Goal: Task Accomplishment & Management: Manage account settings

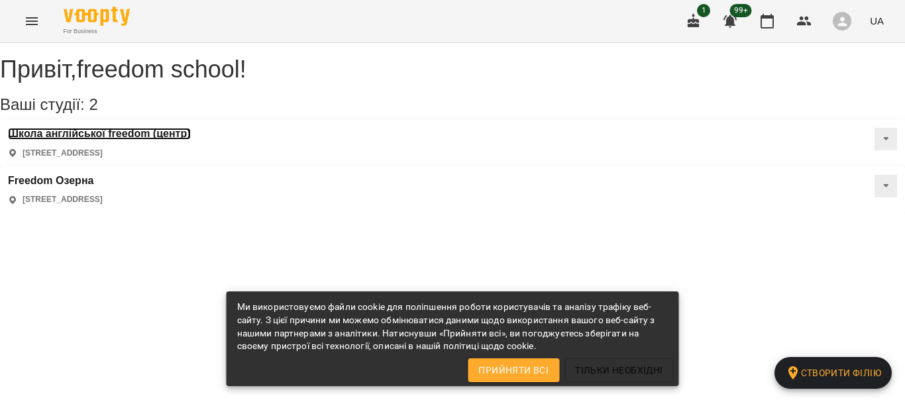
click at [117, 140] on h3 "Школа англійської freedom (центр)" at bounding box center [99, 134] width 183 height 12
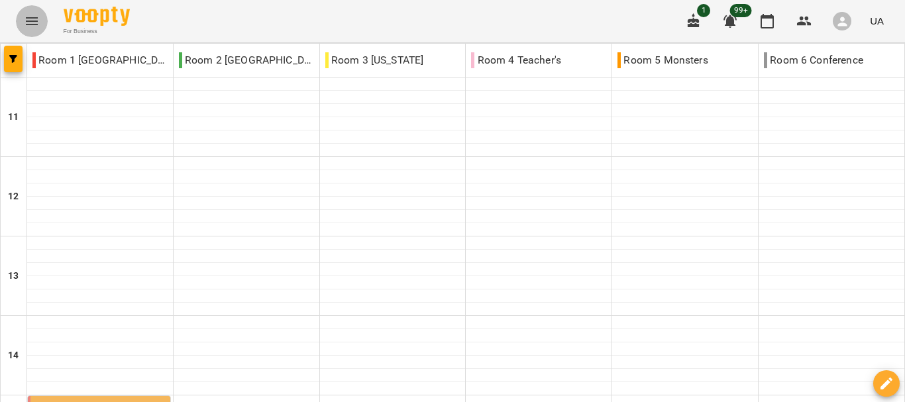
click at [32, 16] on icon "Menu" at bounding box center [32, 21] width 16 height 16
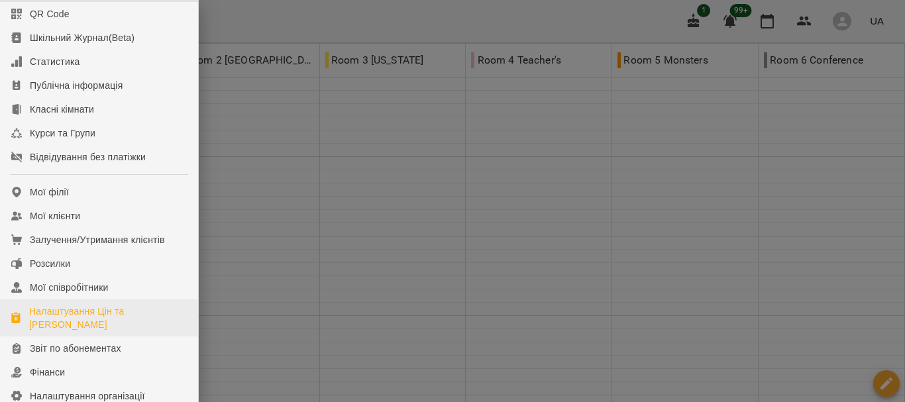
scroll to position [66, 0]
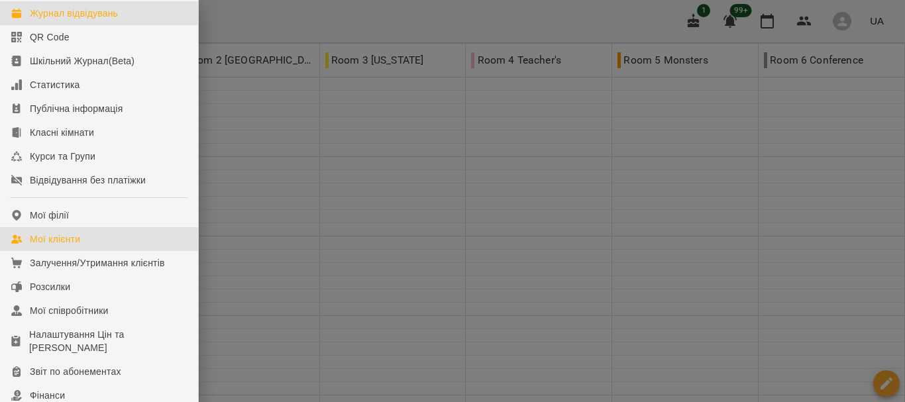
click at [52, 246] on div "Мої клієнти" at bounding box center [55, 239] width 50 height 13
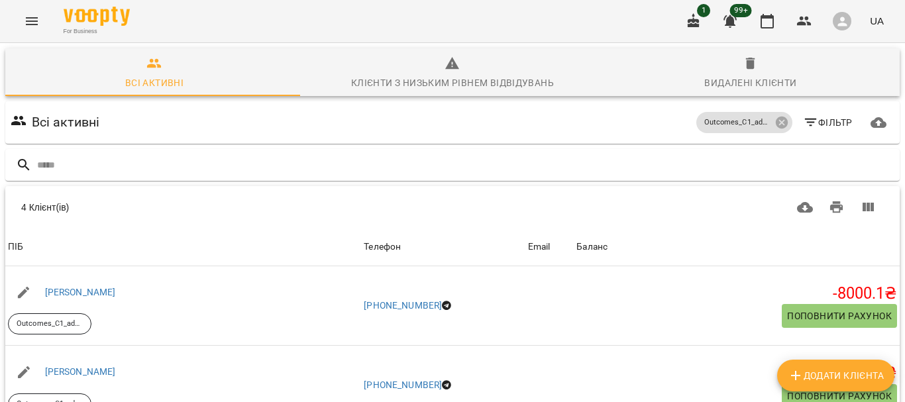
click at [30, 20] on icon "Menu" at bounding box center [32, 21] width 16 height 16
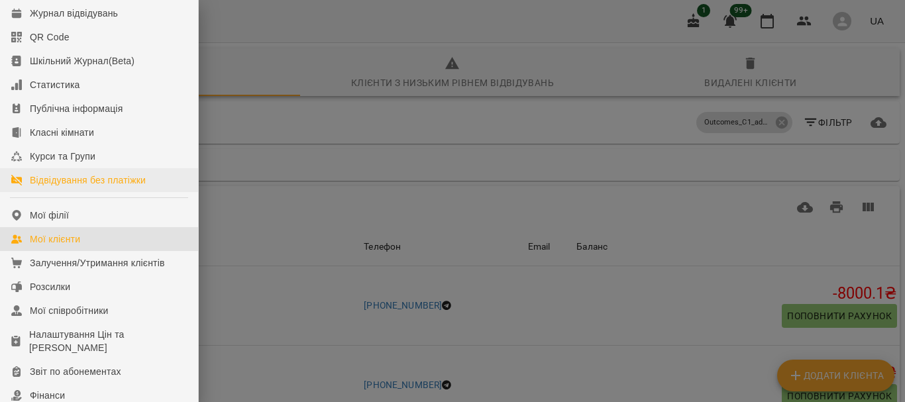
scroll to position [133, 0]
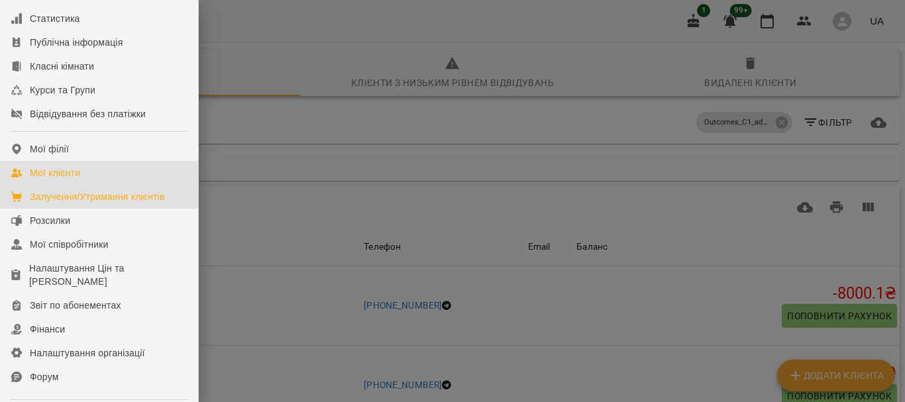
click at [79, 203] on div "Залучення/Утримання клієнтів" at bounding box center [97, 196] width 135 height 13
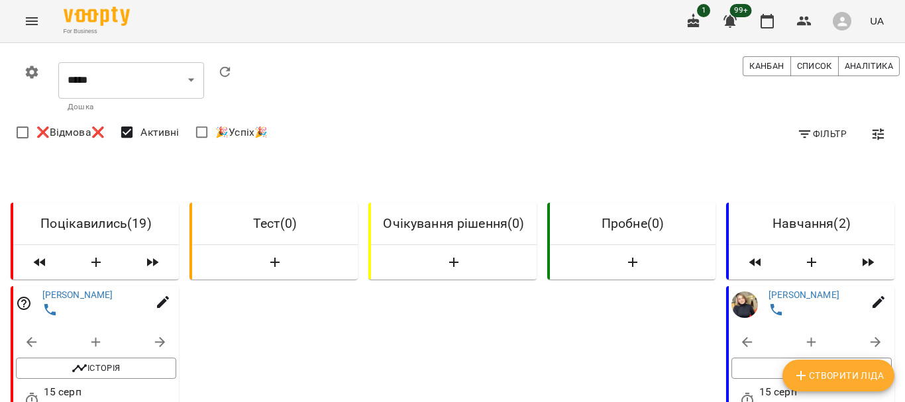
scroll to position [795, 0]
click at [102, 361] on span "Історія" at bounding box center [96, 369] width 147 height 16
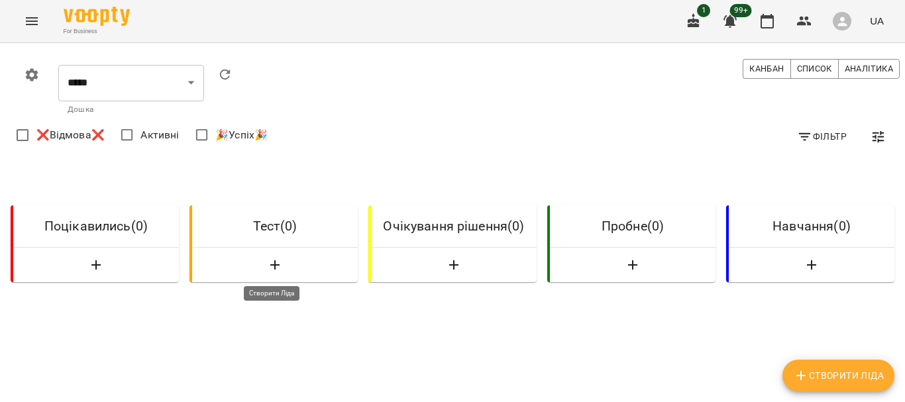
click at [270, 267] on icon "button" at bounding box center [275, 265] width 16 height 16
select select "*"
select select "**"
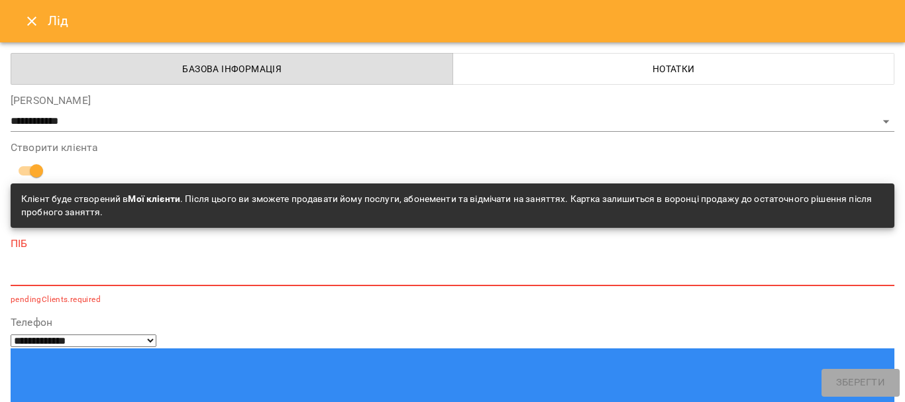
click at [38, 268] on div "*" at bounding box center [453, 275] width 884 height 21
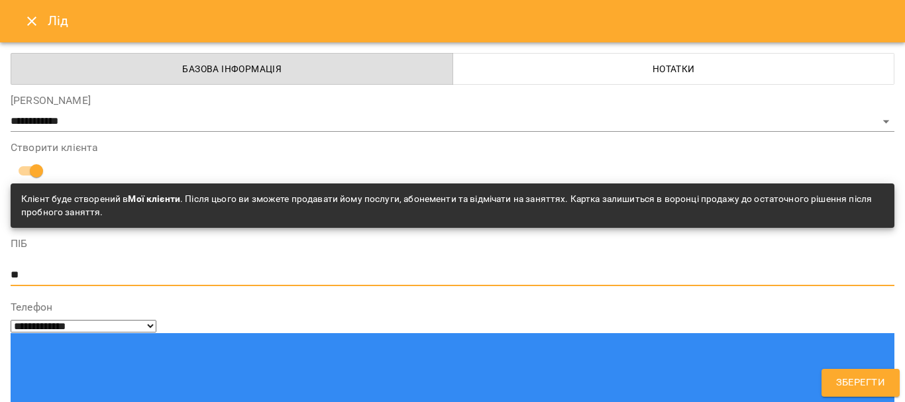
type textarea "*"
type textarea "**********"
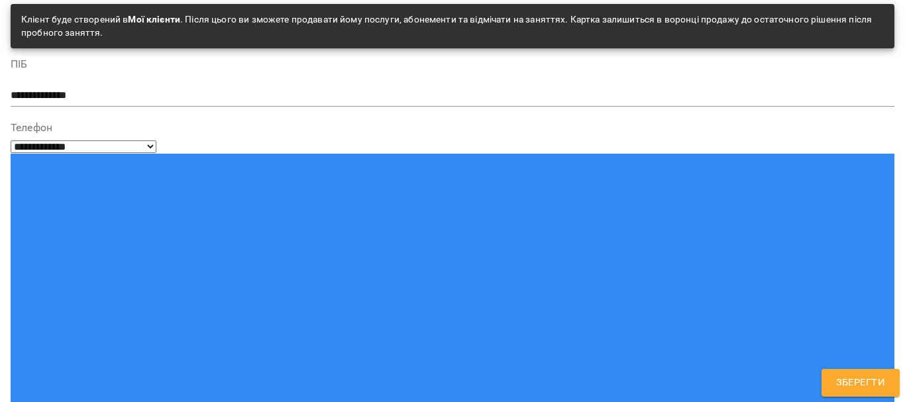
scroll to position [199, 0]
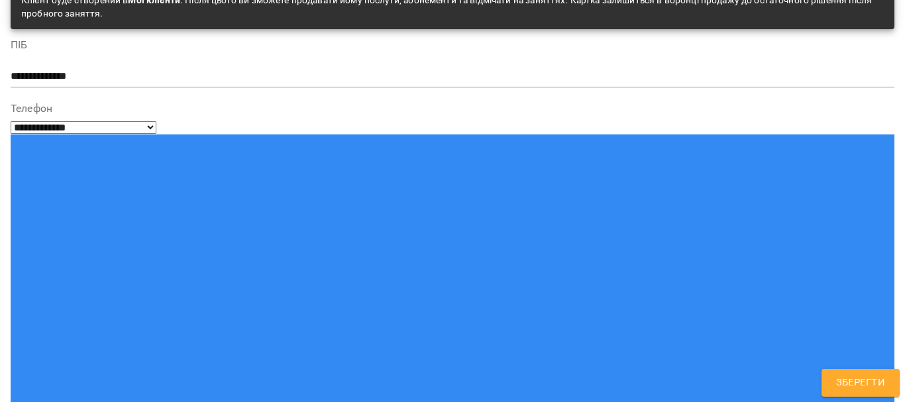
type input "**********"
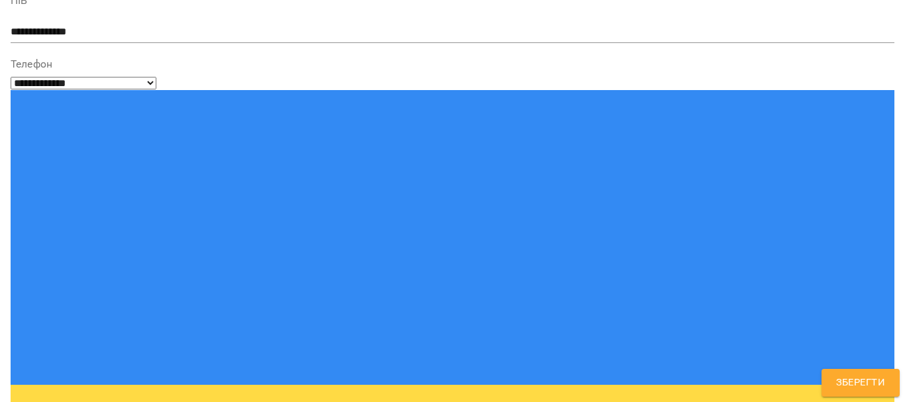
scroll to position [265, 0]
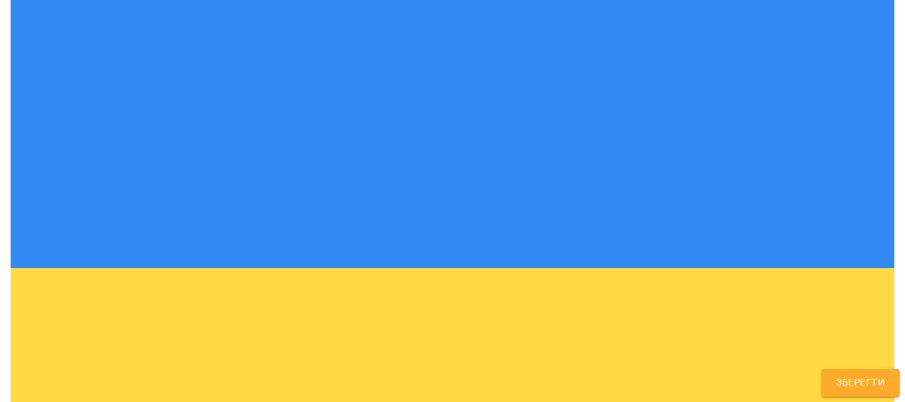
scroll to position [372, 0]
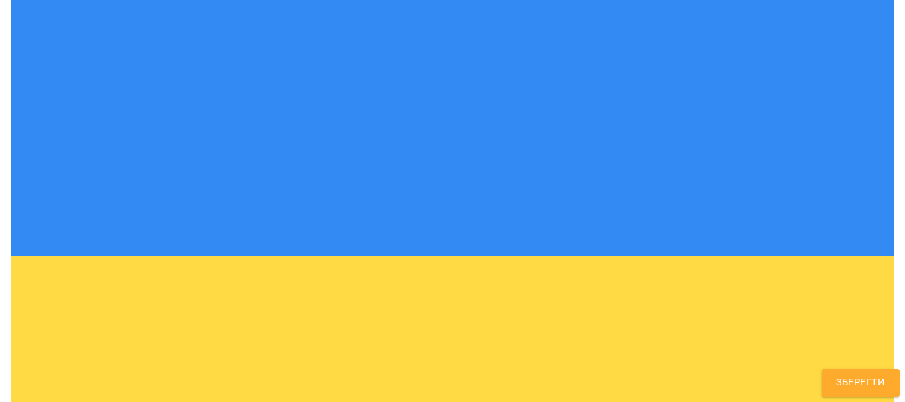
type textarea "*"
type textarea "**********"
click at [840, 379] on span "Зберегти" at bounding box center [860, 382] width 49 height 17
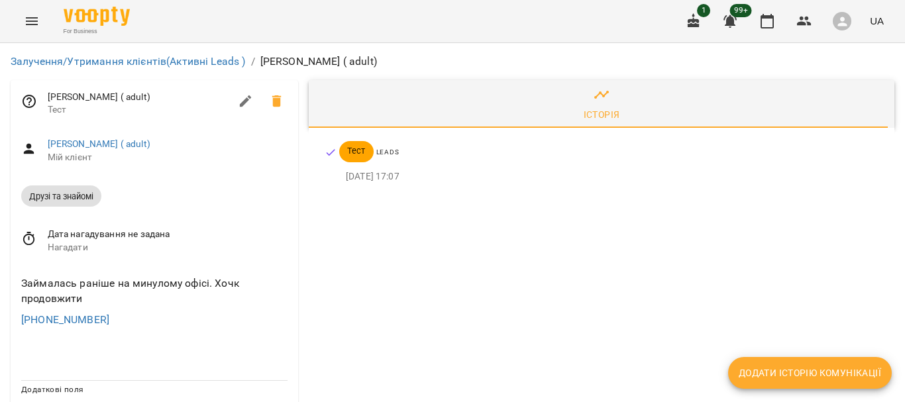
click at [89, 249] on span "Нагадати" at bounding box center [168, 247] width 240 height 13
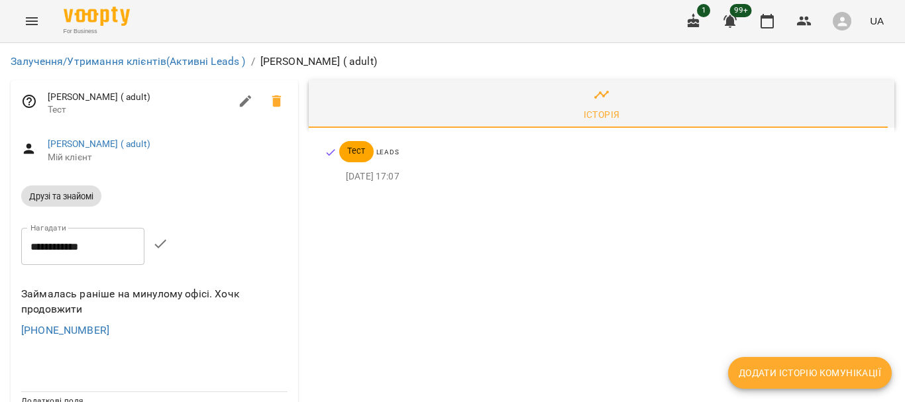
click at [101, 247] on input "**********" at bounding box center [82, 246] width 123 height 37
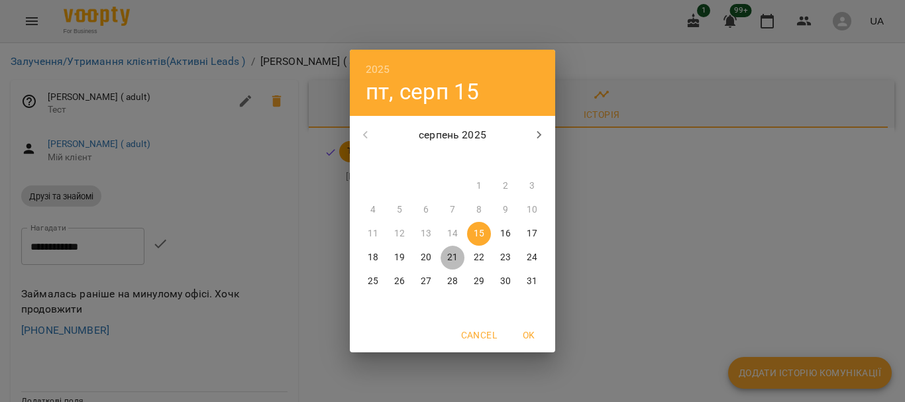
click at [455, 257] on p "21" at bounding box center [452, 257] width 11 height 13
type input "**********"
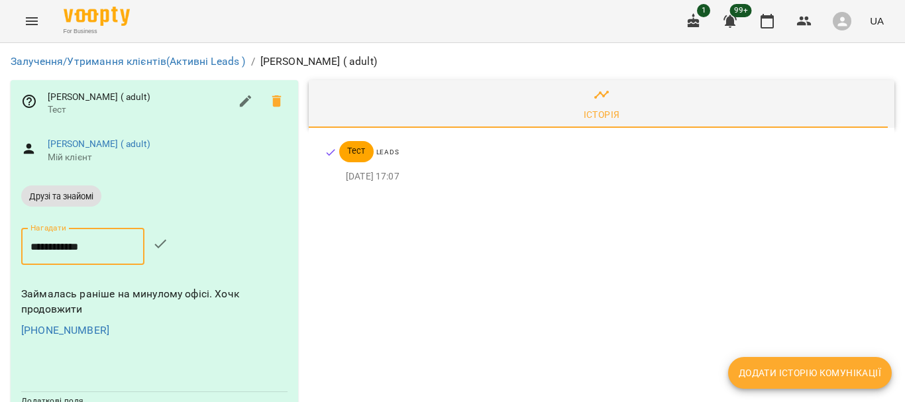
scroll to position [42, 0]
click at [158, 381] on div "Додаткові поля" at bounding box center [155, 408] width 288 height 54
click at [243, 95] on icon "button" at bounding box center [246, 101] width 12 height 12
select select "**"
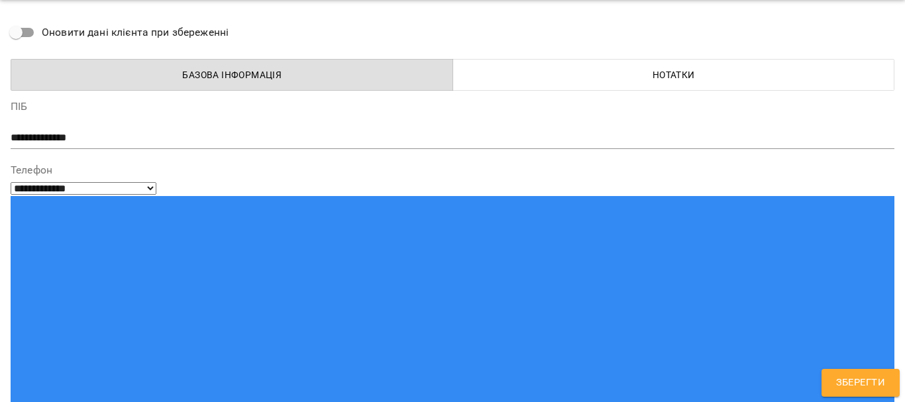
scroll to position [66, 0]
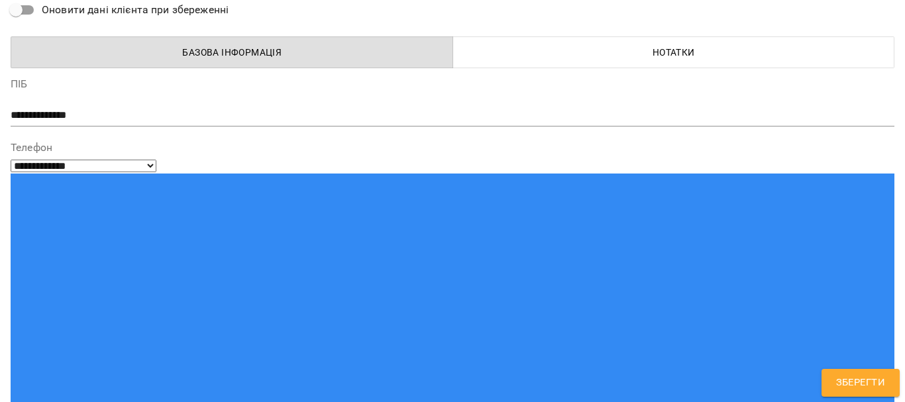
click at [519, 66] on button "Нотатки" at bounding box center [674, 52] width 443 height 32
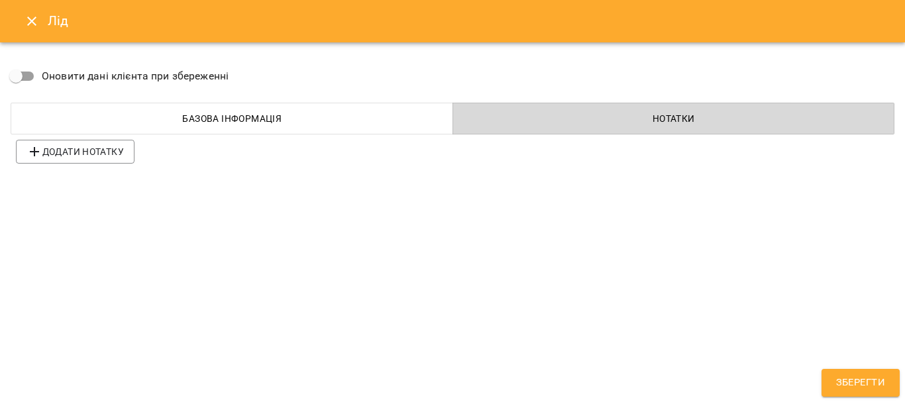
scroll to position [0, 0]
click at [115, 154] on span "Додати нотатку" at bounding box center [75, 152] width 97 height 16
click at [113, 154] on div at bounding box center [221, 153] width 408 height 25
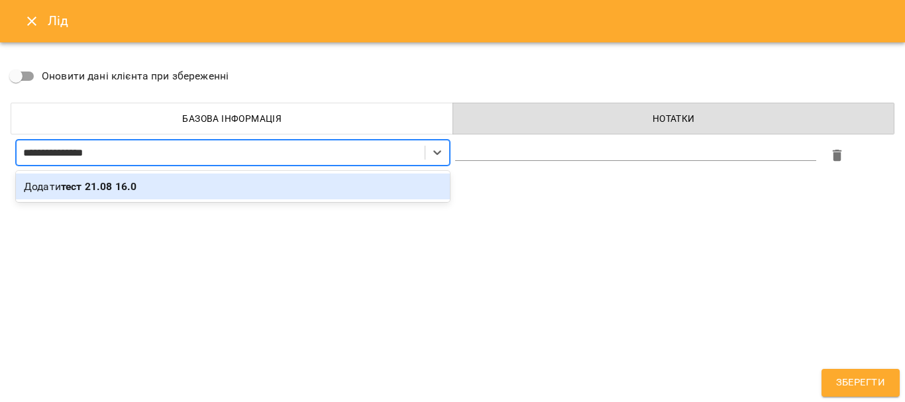
type input "**********"
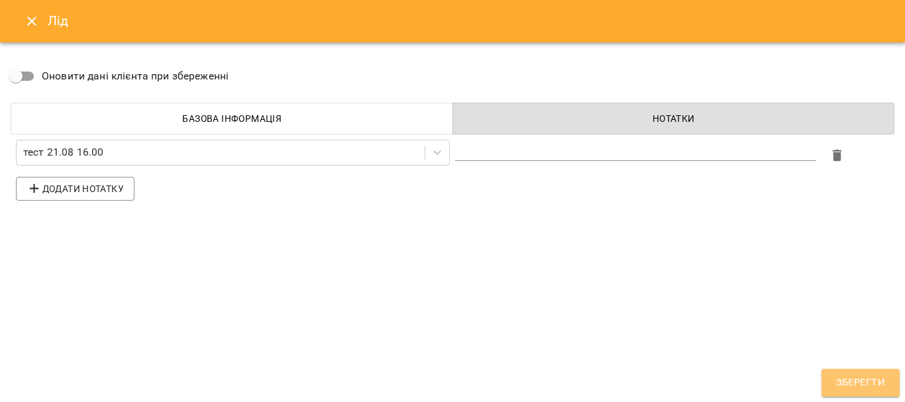
click at [850, 388] on span "Зберегти" at bounding box center [860, 382] width 49 height 17
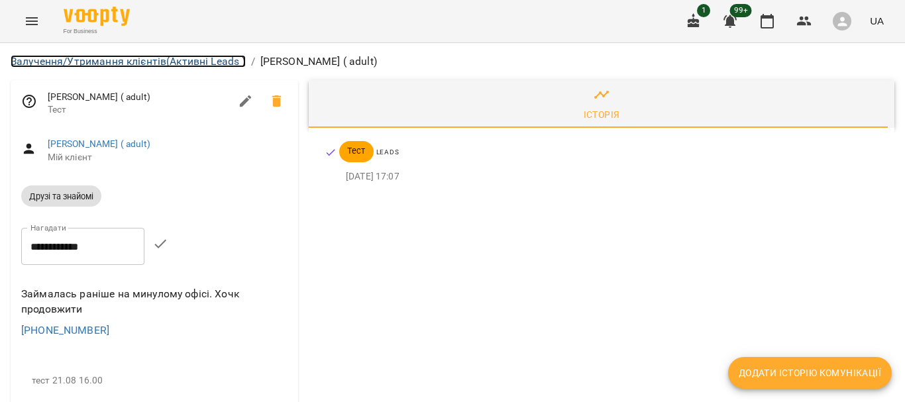
click at [74, 63] on link "Залучення/Утримання клієнтів (Активні Leads )" at bounding box center [128, 61] width 235 height 13
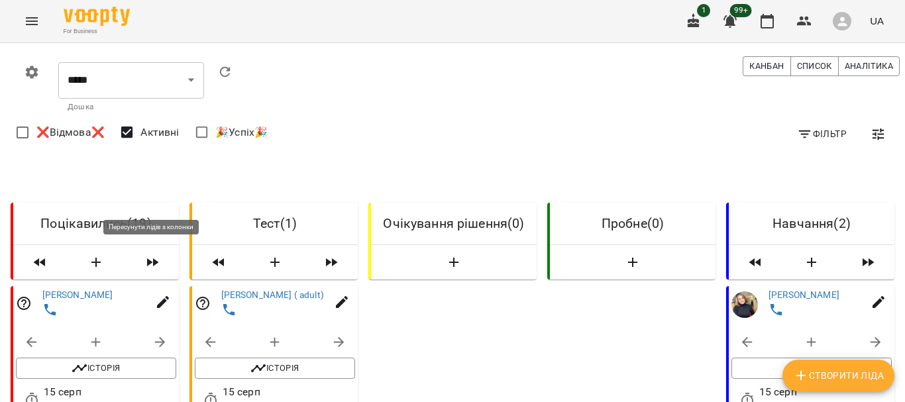
scroll to position [133, 0]
click at [336, 296] on icon "button" at bounding box center [342, 302] width 12 height 12
select select "**"
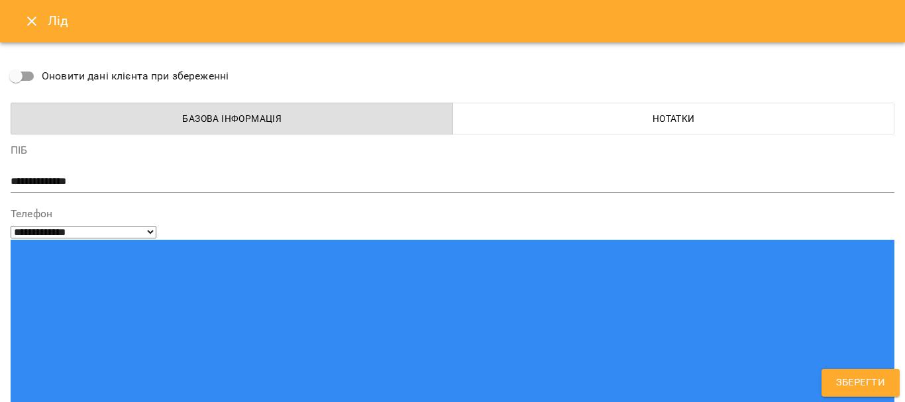
scroll to position [0, 0]
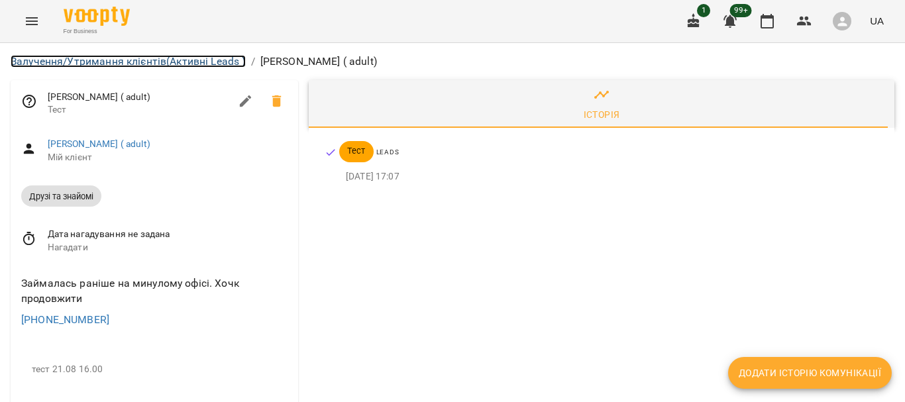
click at [172, 60] on link "Залучення/Утримання клієнтів (Активні Leads )" at bounding box center [128, 61] width 235 height 13
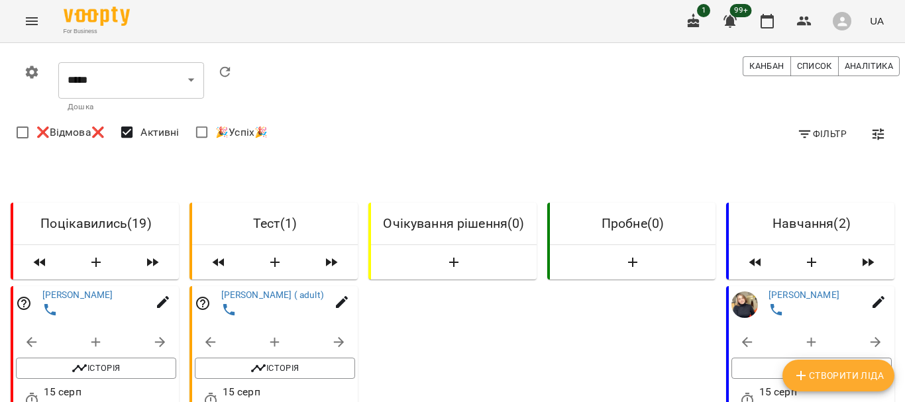
scroll to position [133, 0]
click at [327, 255] on icon "button" at bounding box center [331, 263] width 16 height 16
select select "*"
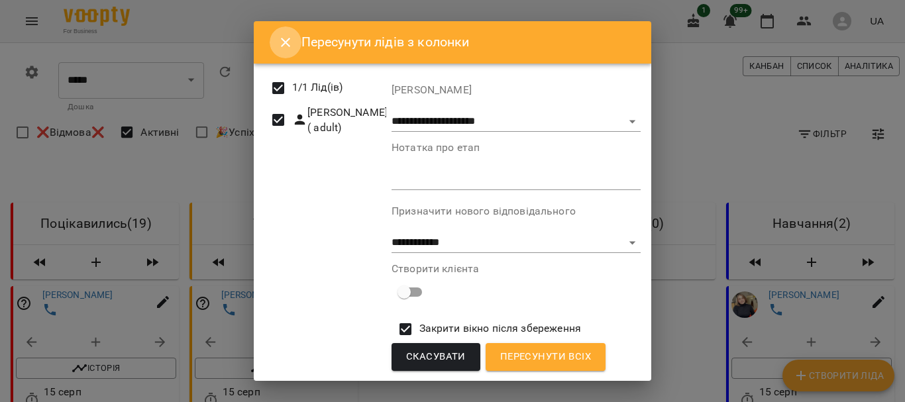
click at [294, 44] on icon "Close" at bounding box center [286, 42] width 16 height 16
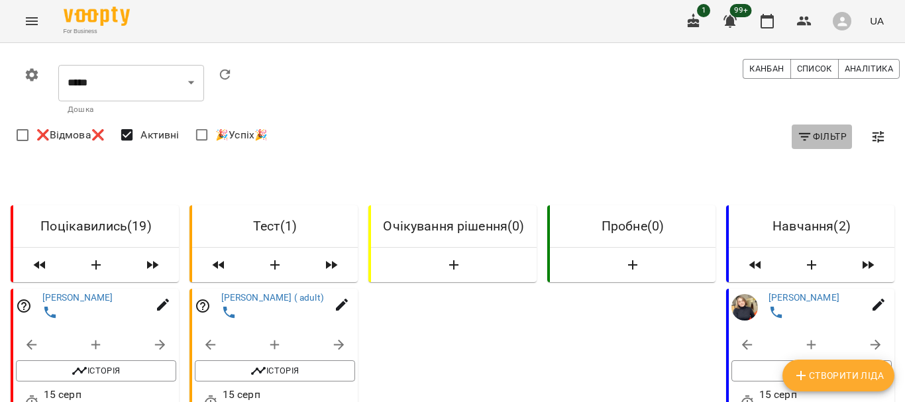
click at [811, 137] on span "Фільтр" at bounding box center [822, 137] width 50 height 16
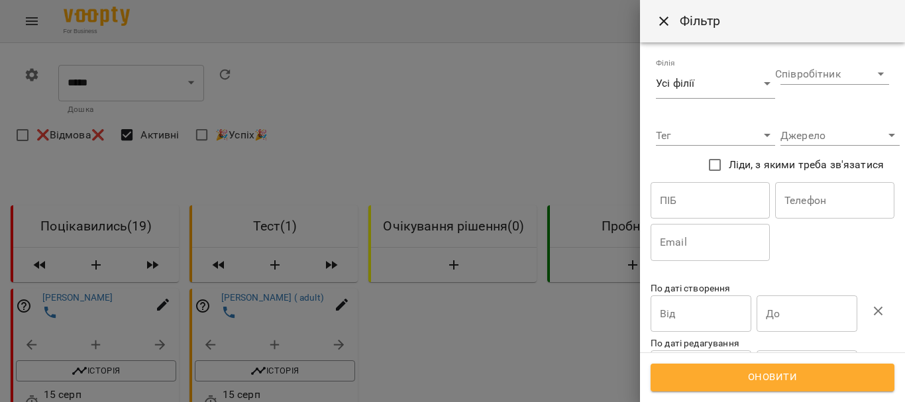
click at [535, 137] on div at bounding box center [452, 201] width 905 height 402
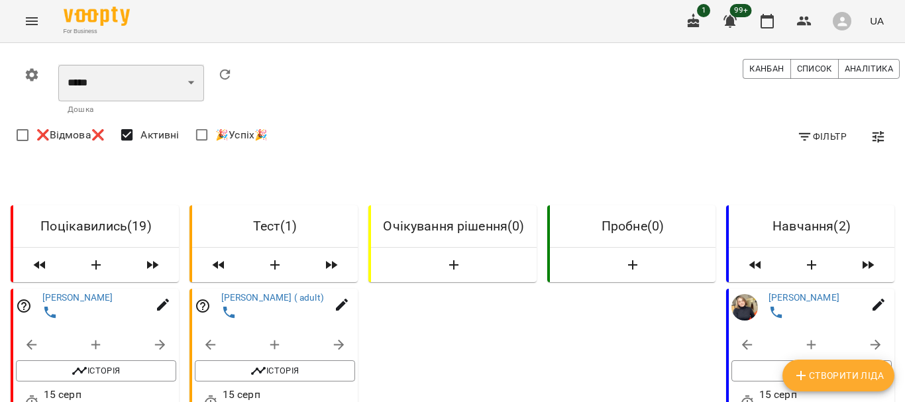
click at [204, 84] on select "**********" at bounding box center [131, 82] width 146 height 37
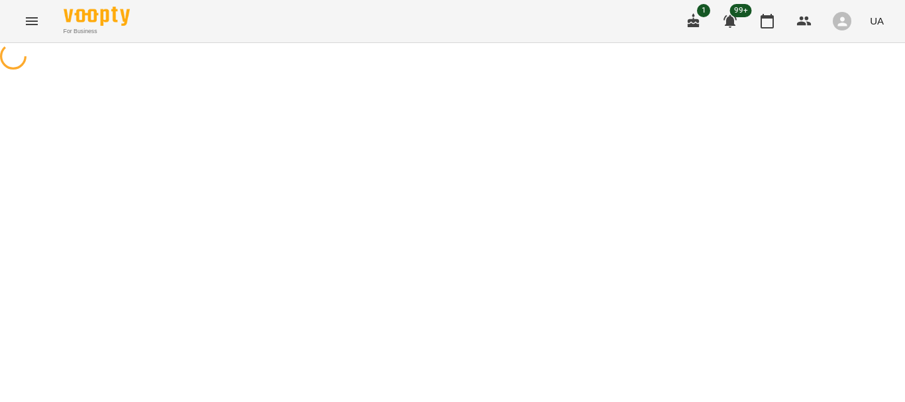
select select "**********"
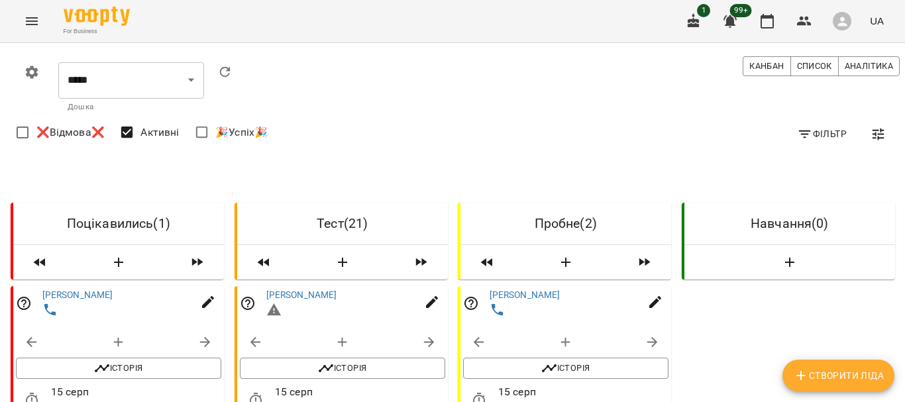
scroll to position [133, 0]
click at [185, 361] on span "Історія" at bounding box center [119, 369] width 192 height 16
click at [348, 361] on span "Історія" at bounding box center [343, 369] width 192 height 16
click at [508, 361] on span "Історія" at bounding box center [566, 369] width 192 height 16
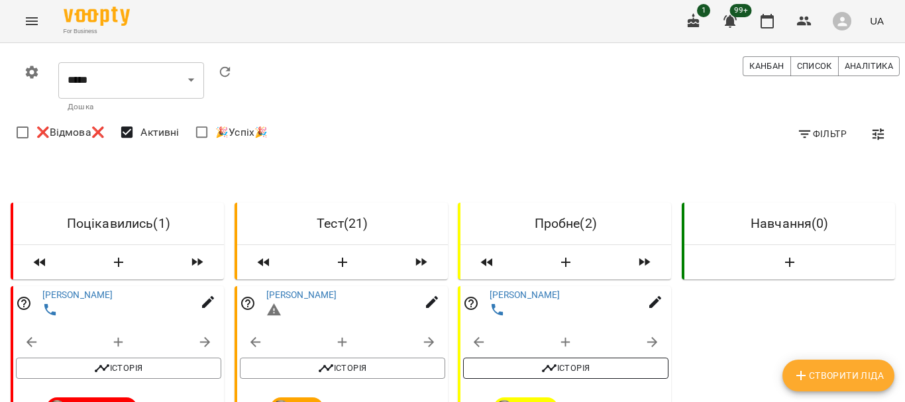
click at [508, 361] on span "Історія" at bounding box center [566, 369] width 192 height 16
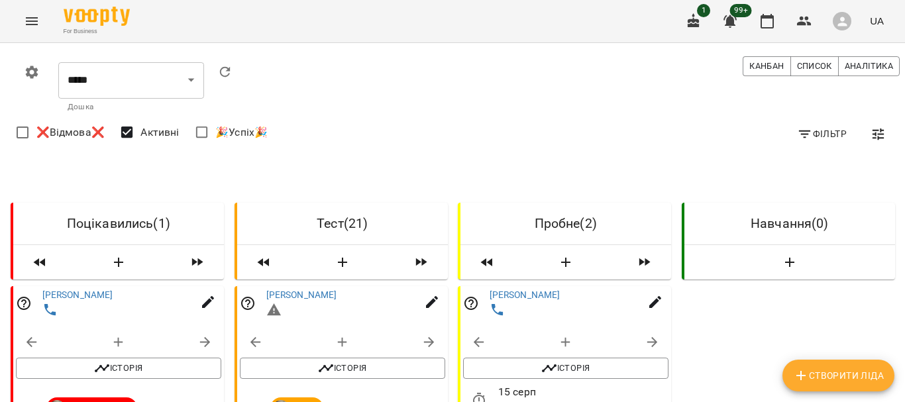
scroll to position [1790, 0]
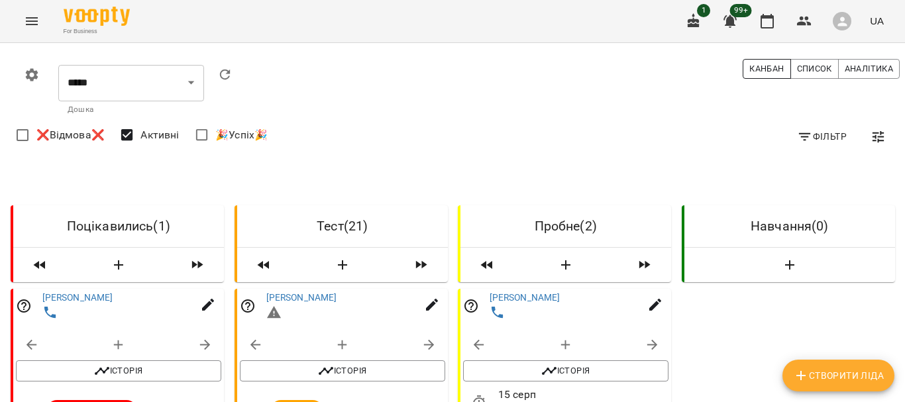
click at [757, 72] on span "Канбан" at bounding box center [767, 69] width 34 height 15
click at [797, 71] on span "Список" at bounding box center [814, 69] width 35 height 15
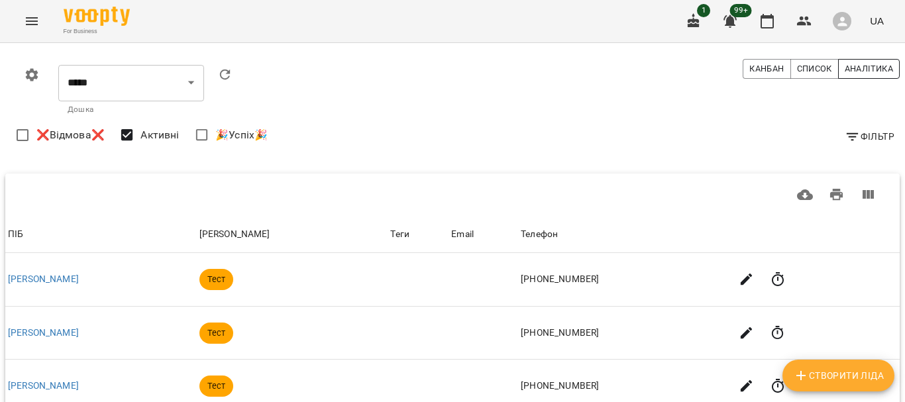
click at [849, 73] on span "Аналітика" at bounding box center [869, 69] width 48 height 15
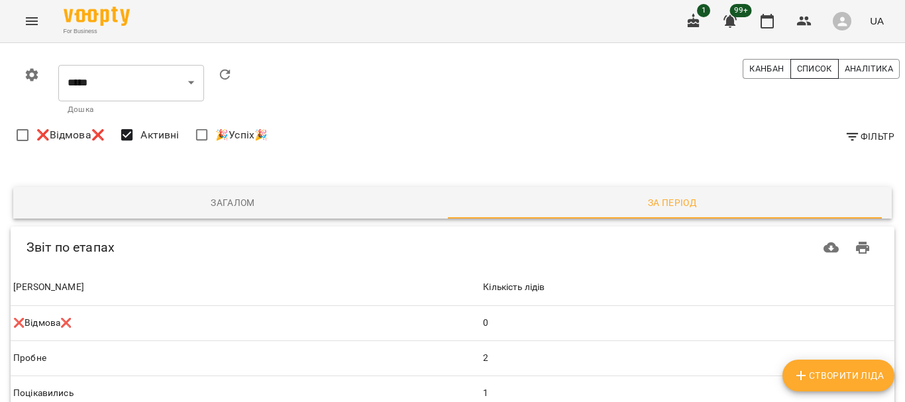
click at [812, 71] on span "Список" at bounding box center [814, 69] width 35 height 15
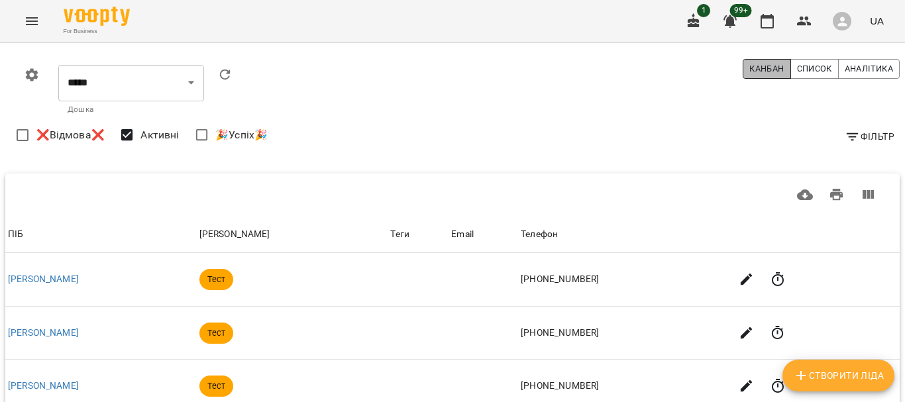
click at [760, 72] on span "Канбан" at bounding box center [767, 69] width 34 height 15
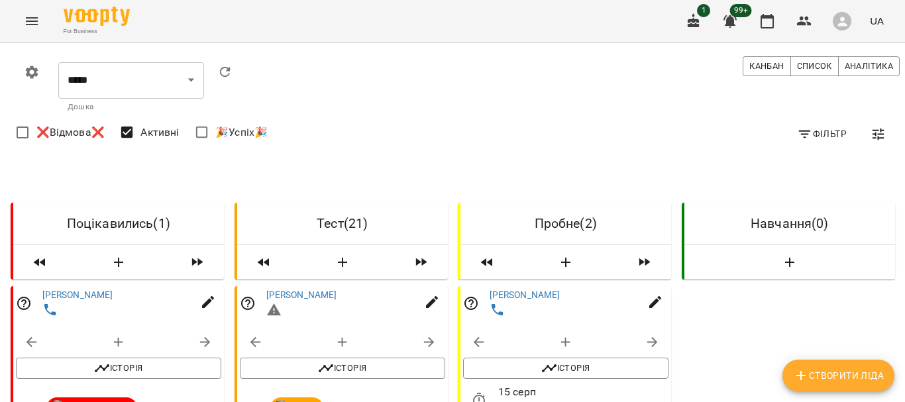
scroll to position [66, 0]
click at [341, 361] on span "Історія" at bounding box center [343, 369] width 192 height 16
click at [331, 361] on span "Історія" at bounding box center [343, 369] width 192 height 16
click at [329, 361] on icon "button" at bounding box center [326, 369] width 16 height 16
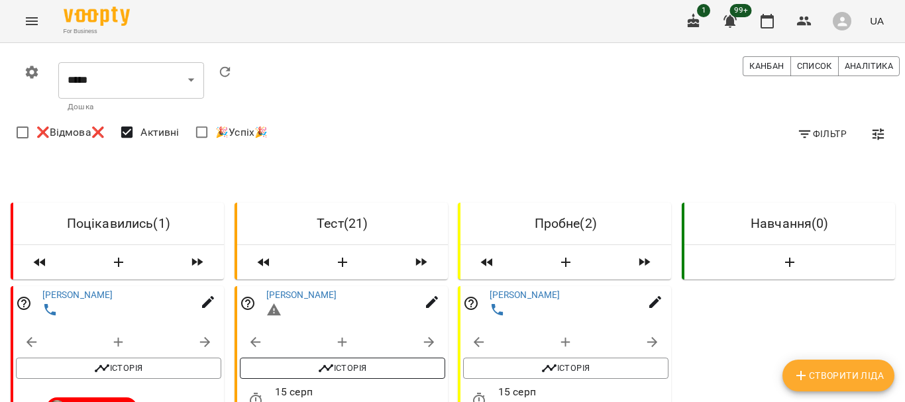
click at [299, 358] on button "Історія" at bounding box center [342, 368] width 205 height 21
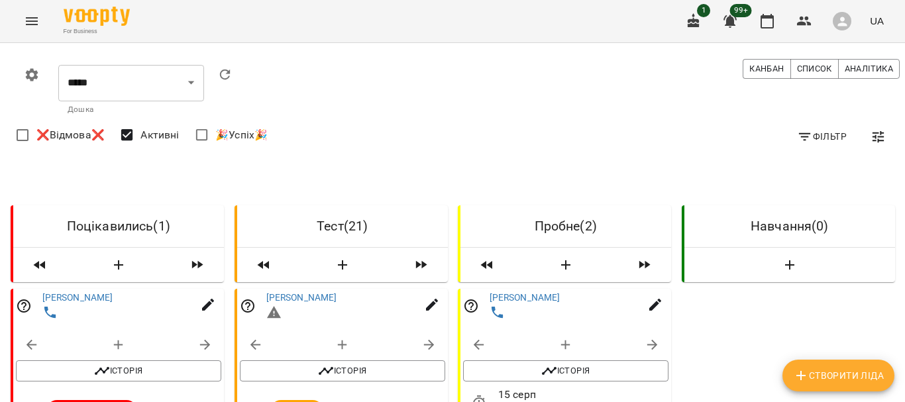
click at [25, 18] on icon "Menu" at bounding box center [32, 21] width 16 height 16
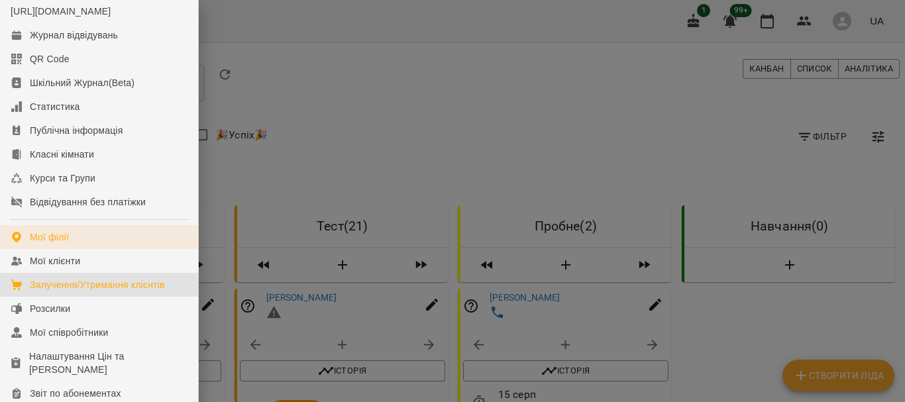
scroll to position [66, 0]
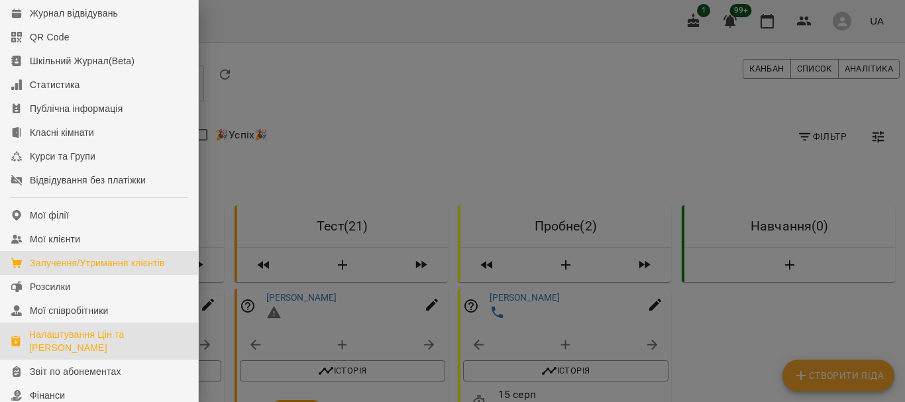
click at [80, 355] on div "Налаштування Цін та [PERSON_NAME]" at bounding box center [108, 341] width 158 height 27
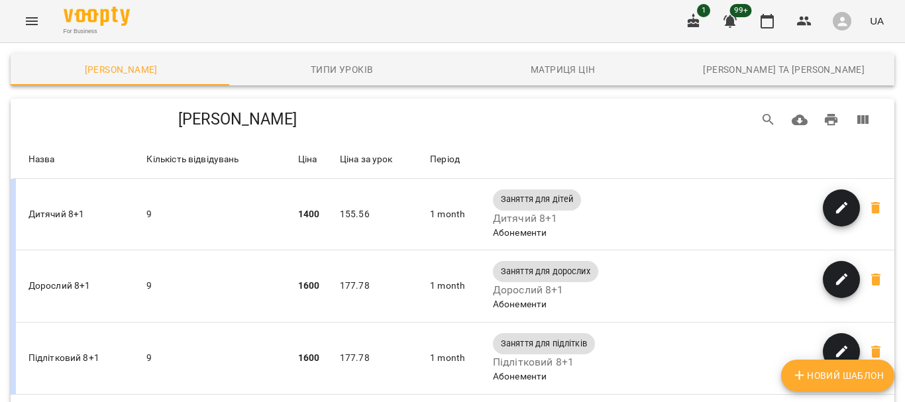
click at [32, 27] on icon "Menu" at bounding box center [32, 21] width 16 height 16
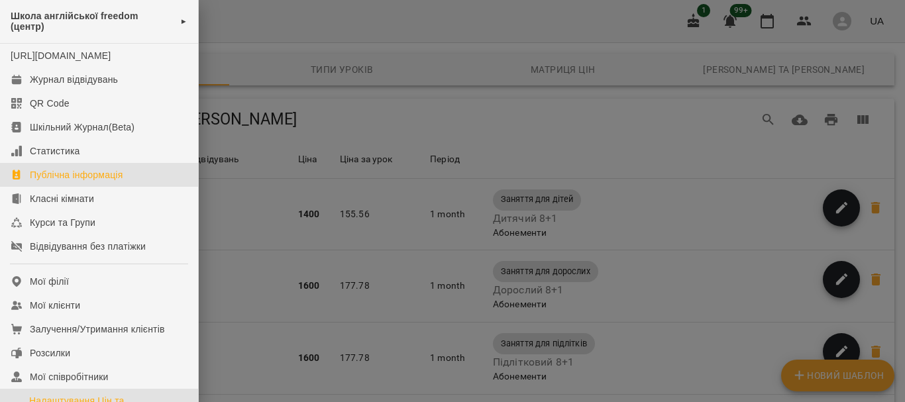
click at [62, 182] on div "Публічна інформація" at bounding box center [76, 174] width 93 height 13
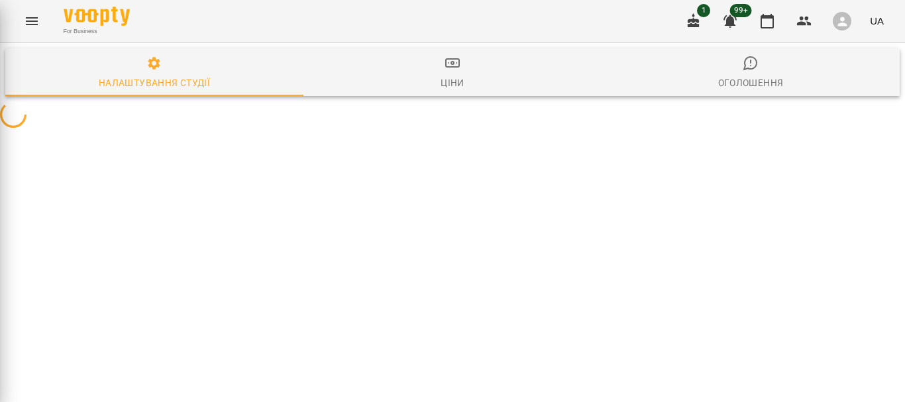
select select "**"
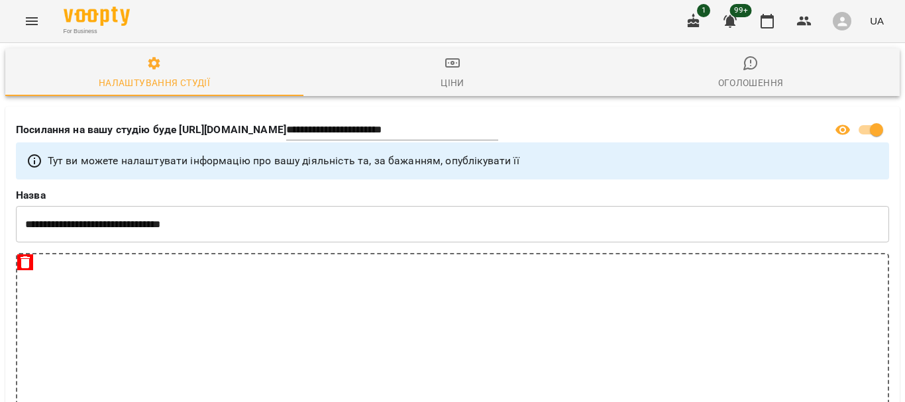
click at [39, 22] on icon "Menu" at bounding box center [32, 21] width 16 height 16
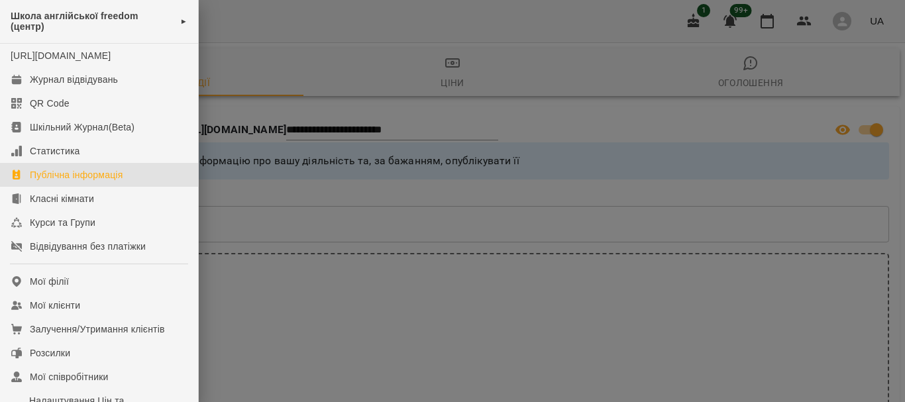
click at [300, 30] on div at bounding box center [452, 201] width 905 height 402
